Goal: Information Seeking & Learning: Learn about a topic

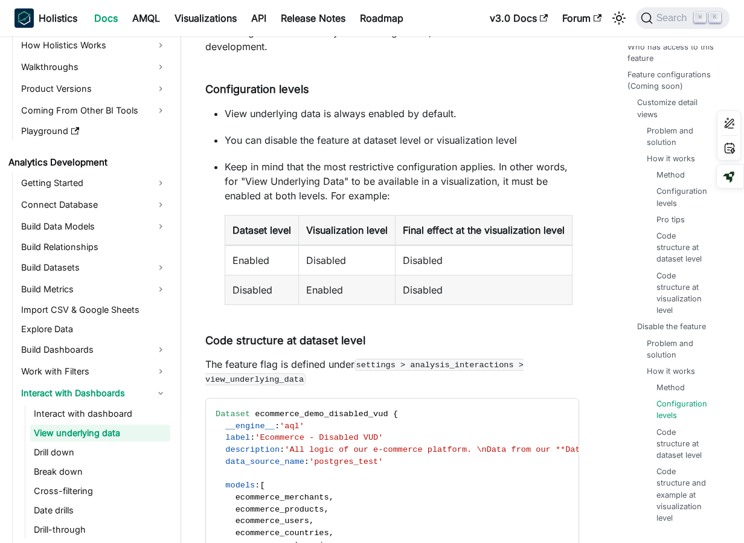
scroll to position [4372, 0]
click at [672, 201] on link "Configuration levels" at bounding box center [686, 196] width 54 height 23
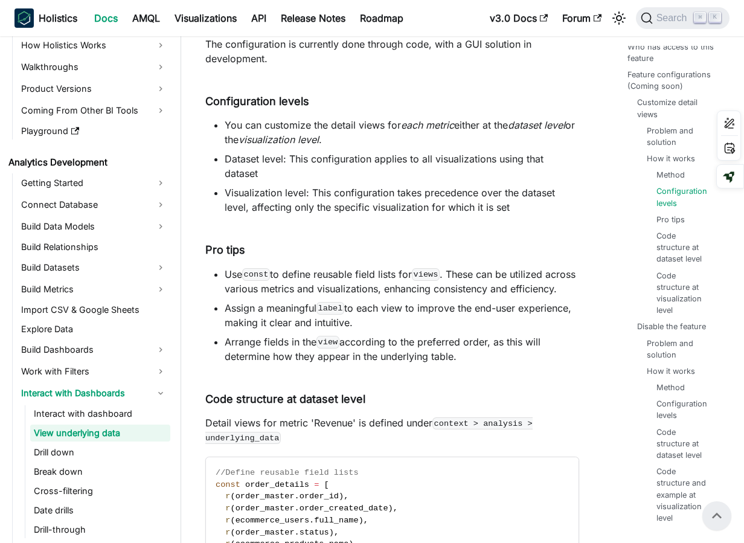
scroll to position [1682, 0]
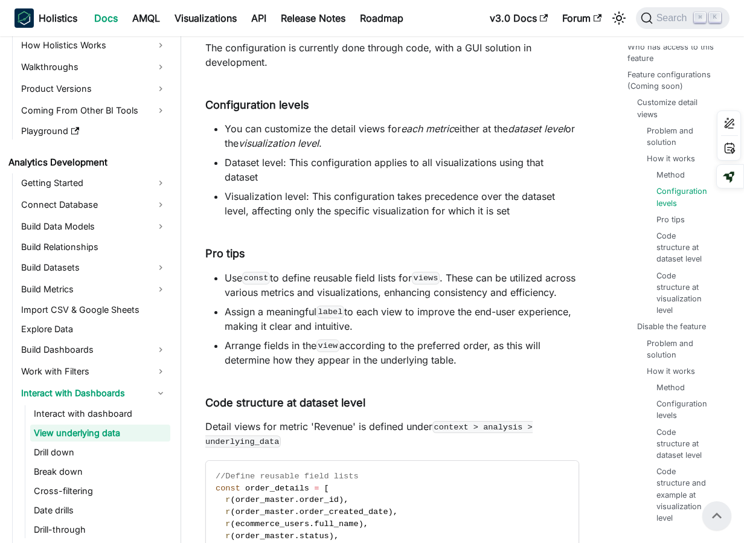
click at [569, 333] on li "Assign a meaningful label to each view to improve the end-user experience, maki…" at bounding box center [402, 318] width 355 height 29
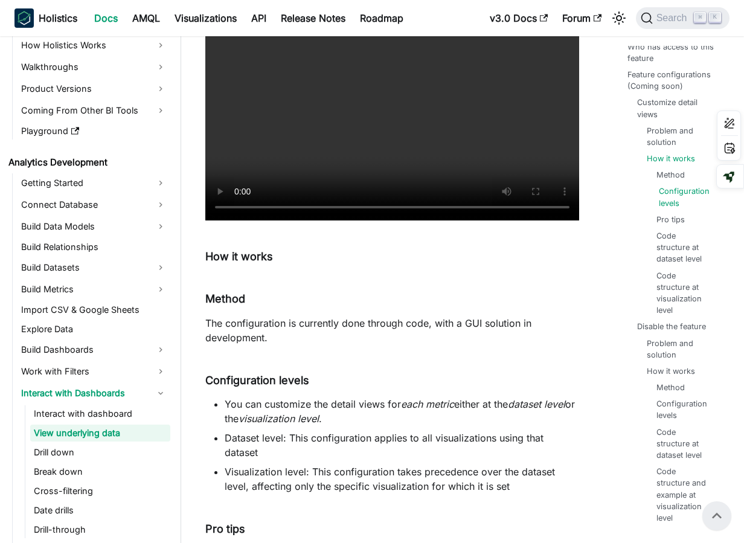
scroll to position [1395, 0]
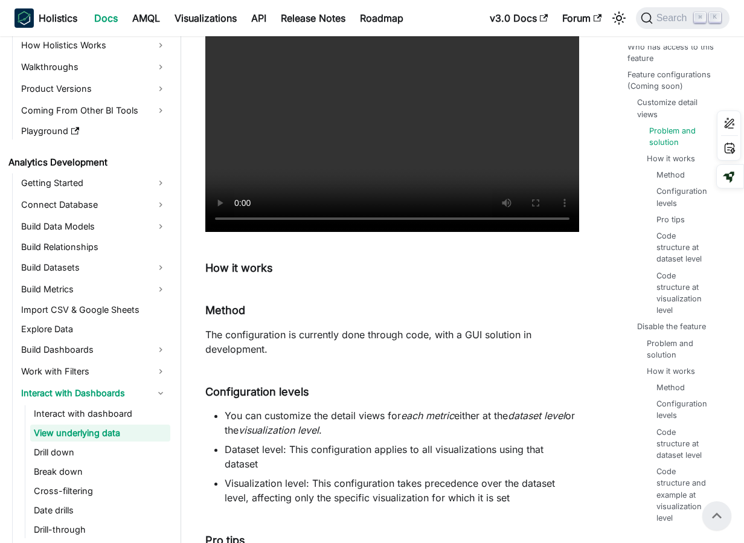
click at [673, 135] on link "Problem and solution" at bounding box center [683, 136] width 68 height 23
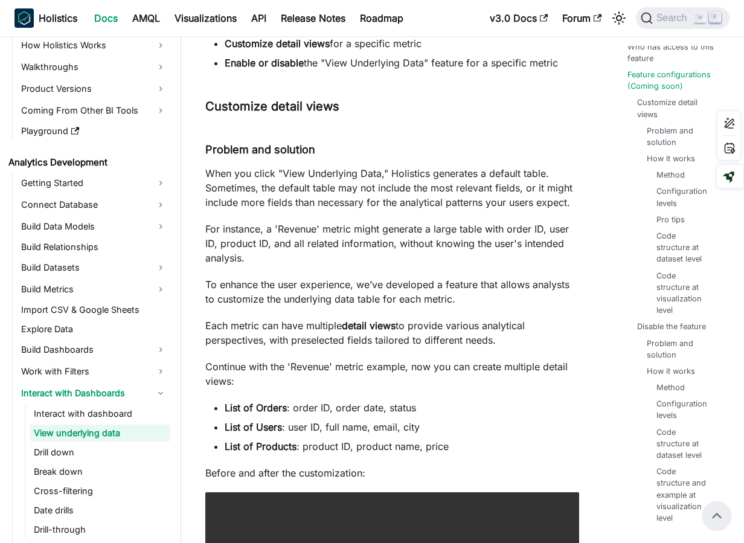
scroll to position [815, 0]
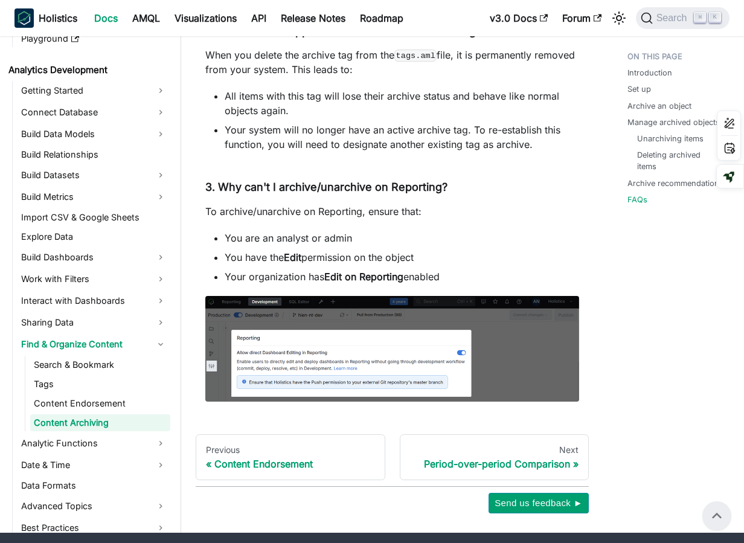
scroll to position [2658, 0]
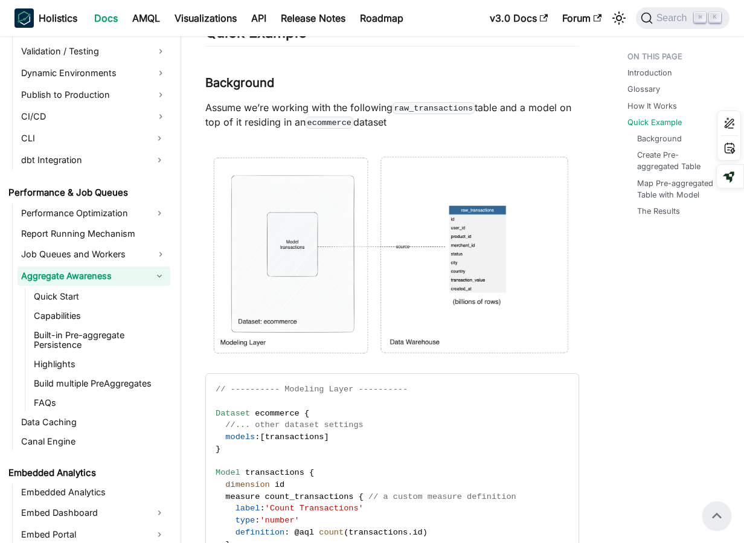
scroll to position [2611, 0]
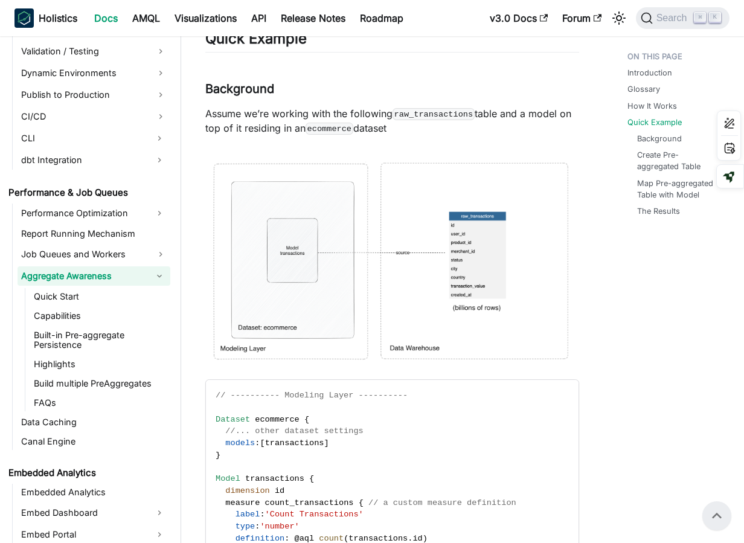
click at [611, 297] on div "Introduction Glossary How It Works Quick Example Background Create Pre-aggregat…" at bounding box center [673, 226] width 141 height 5583
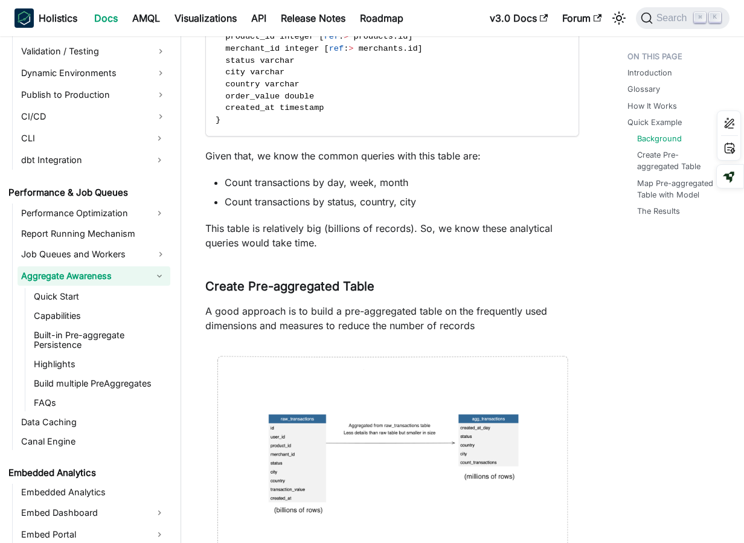
scroll to position [3259, 0]
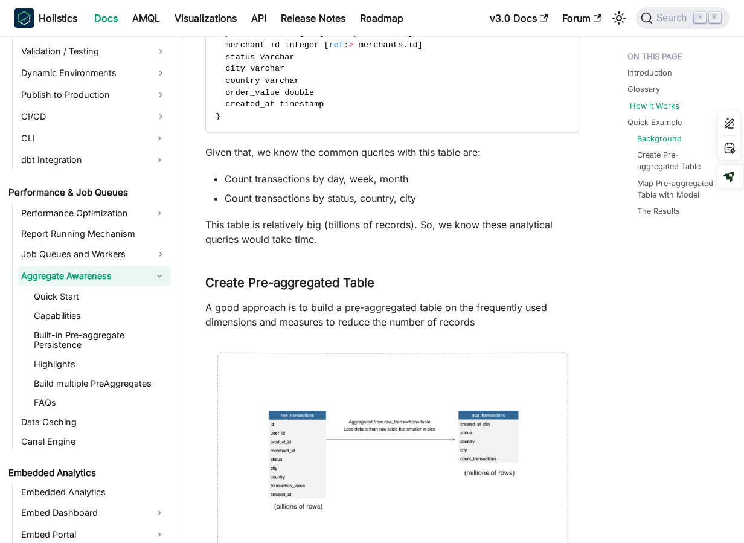
click at [664, 101] on link "How It Works" at bounding box center [655, 105] width 50 height 11
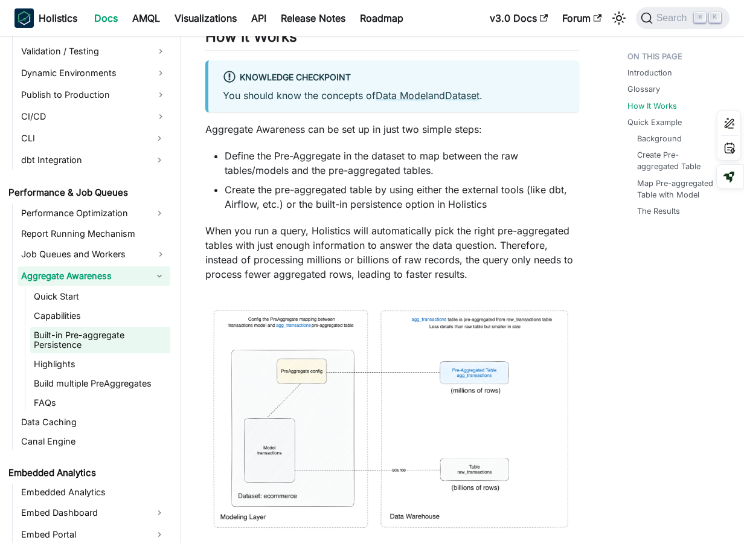
click at [87, 337] on link "Built-in Pre-aggregate Persistence" at bounding box center [100, 340] width 140 height 27
